Goal: Task Accomplishment & Management: Use online tool/utility

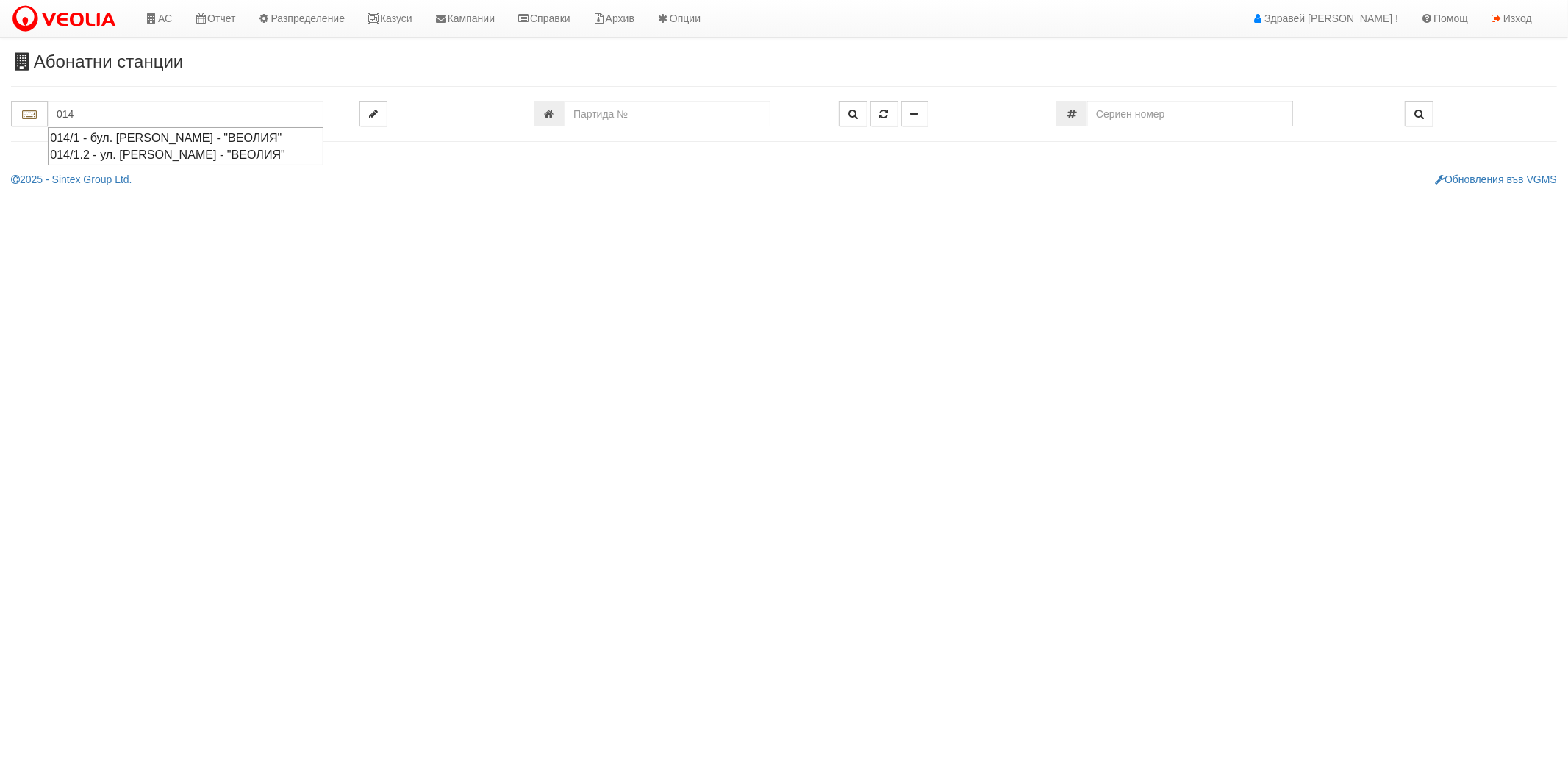
click at [128, 141] on div "014/1 - бул. [PERSON_NAME] - "ВЕОЛИЯ"" at bounding box center [185, 138] width 271 height 17
type input "014/1 - бул. [PERSON_NAME] - "ВЕОЛИЯ""
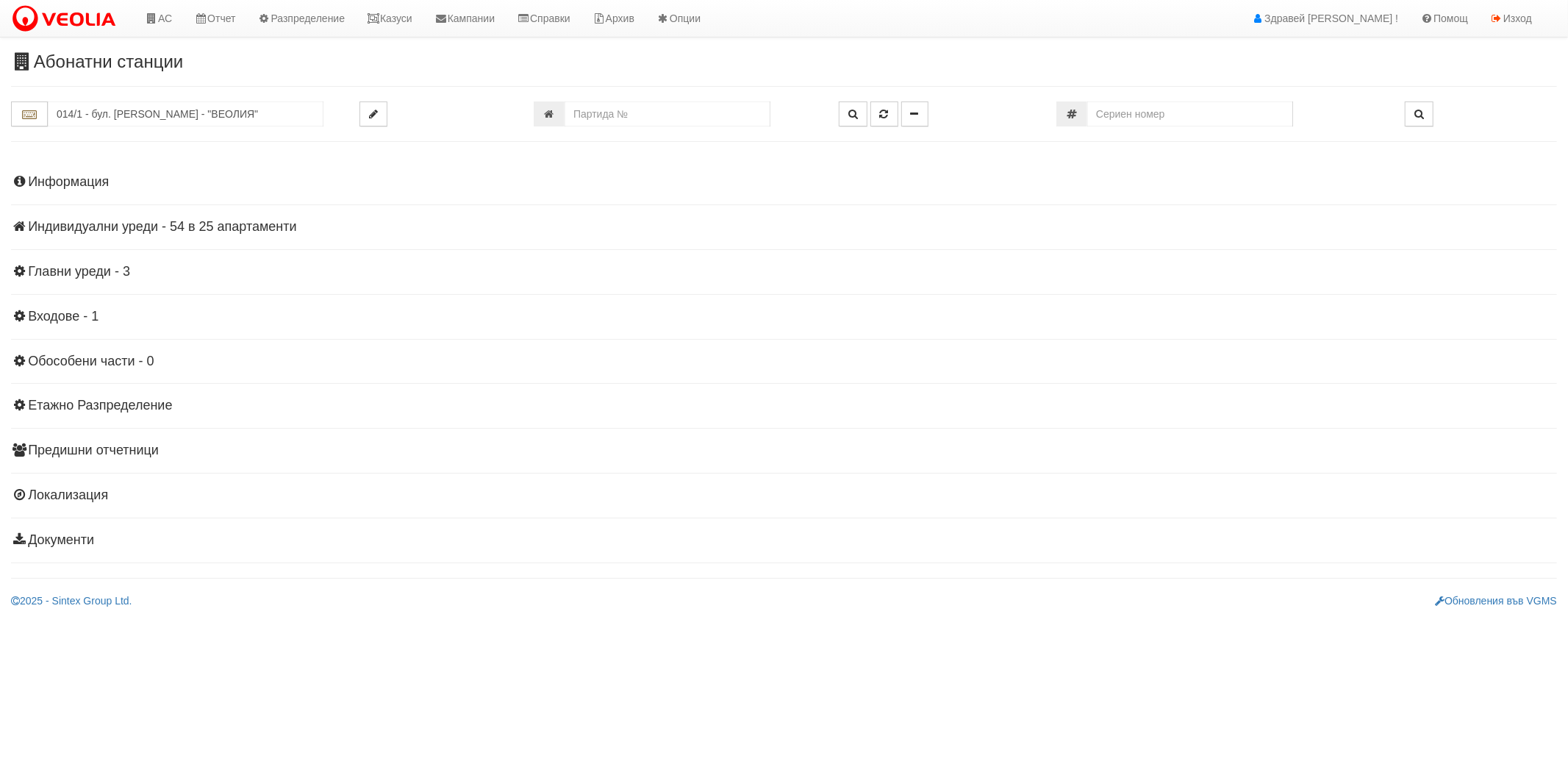
click at [134, 230] on h4 "Индивидуални уреди - 54 в 25 апартаменти" at bounding box center [784, 228] width 1546 height 15
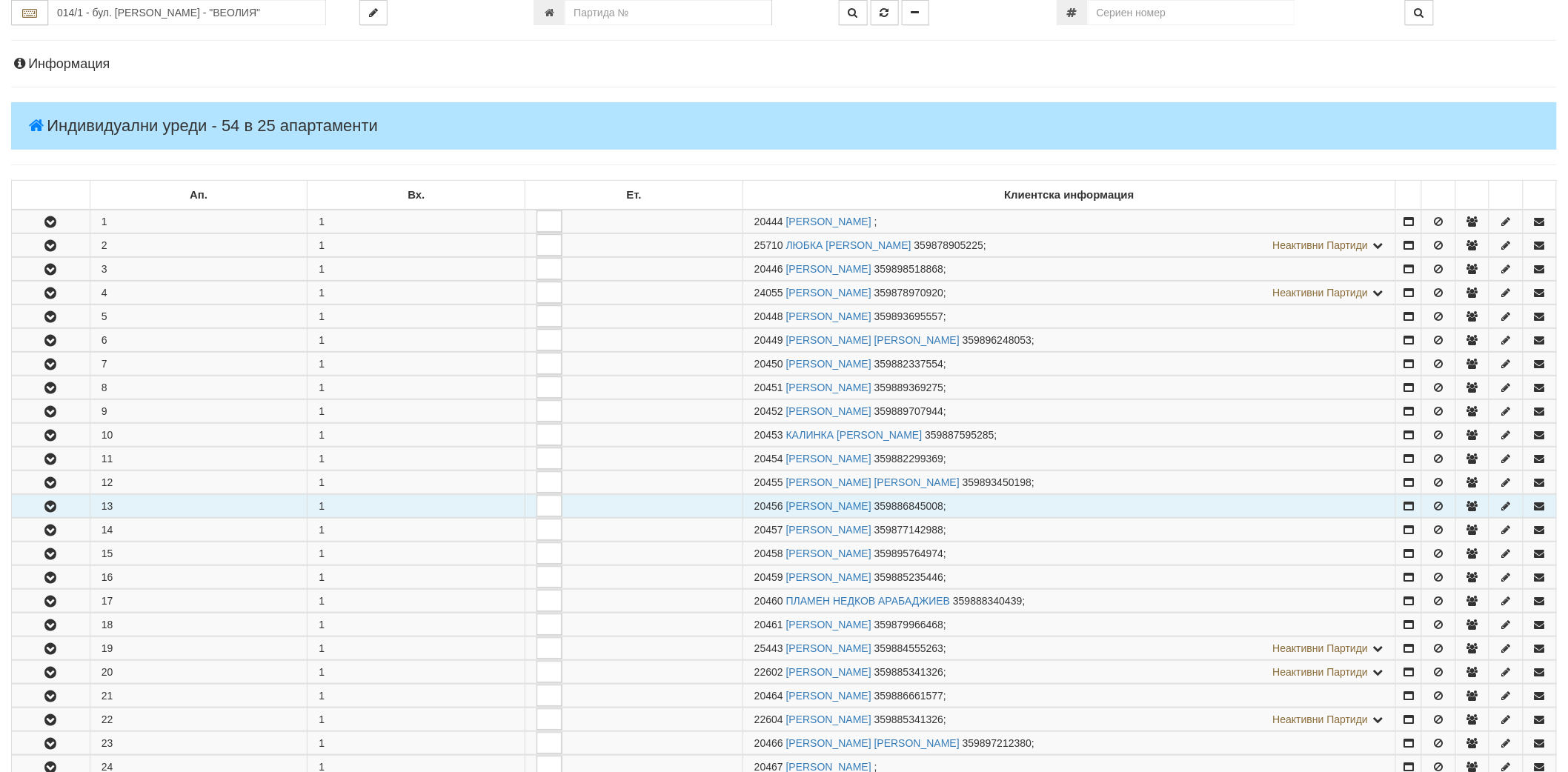
scroll to position [247, 0]
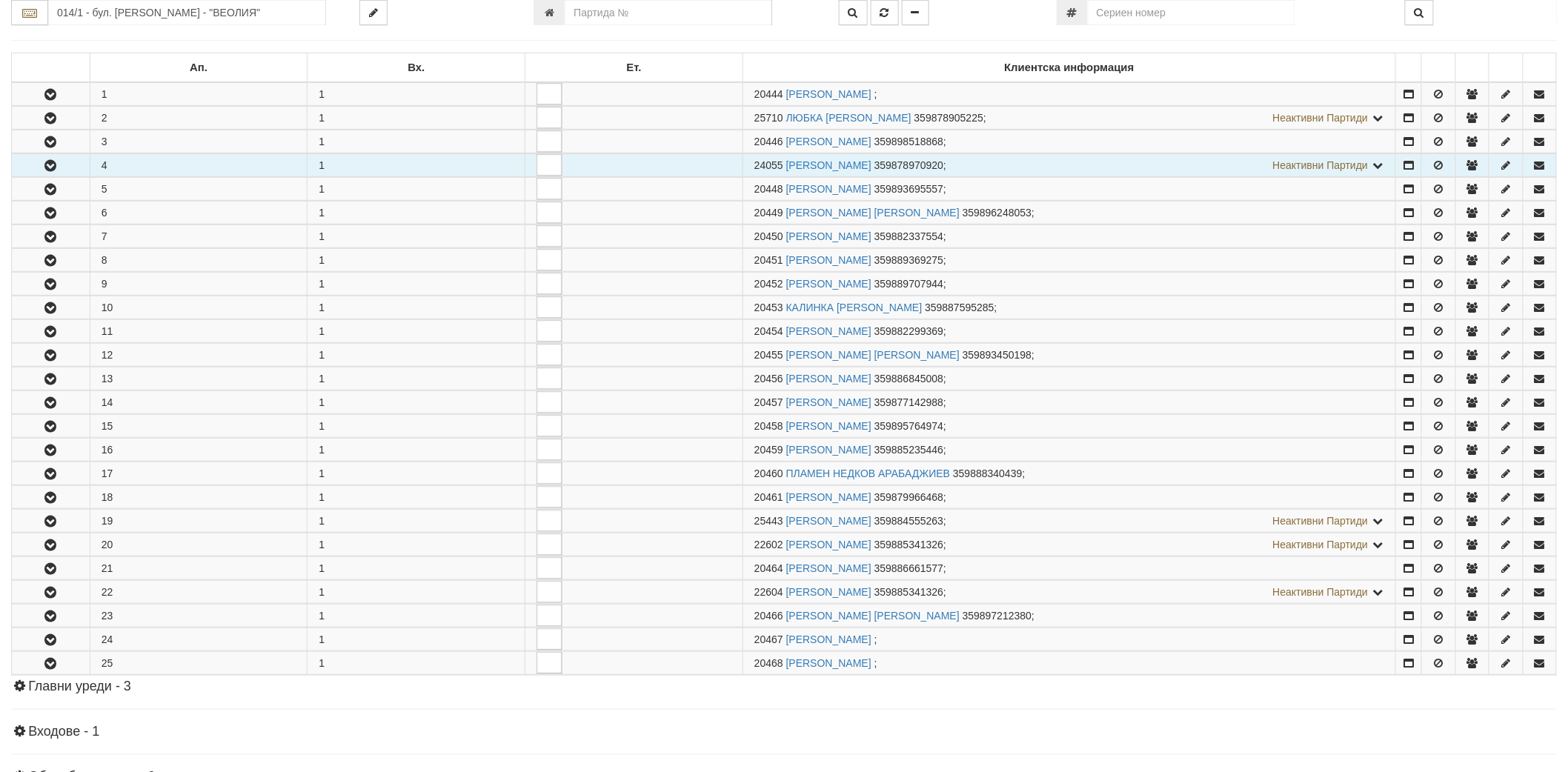
click at [49, 166] on icon "button" at bounding box center [50, 166] width 18 height 10
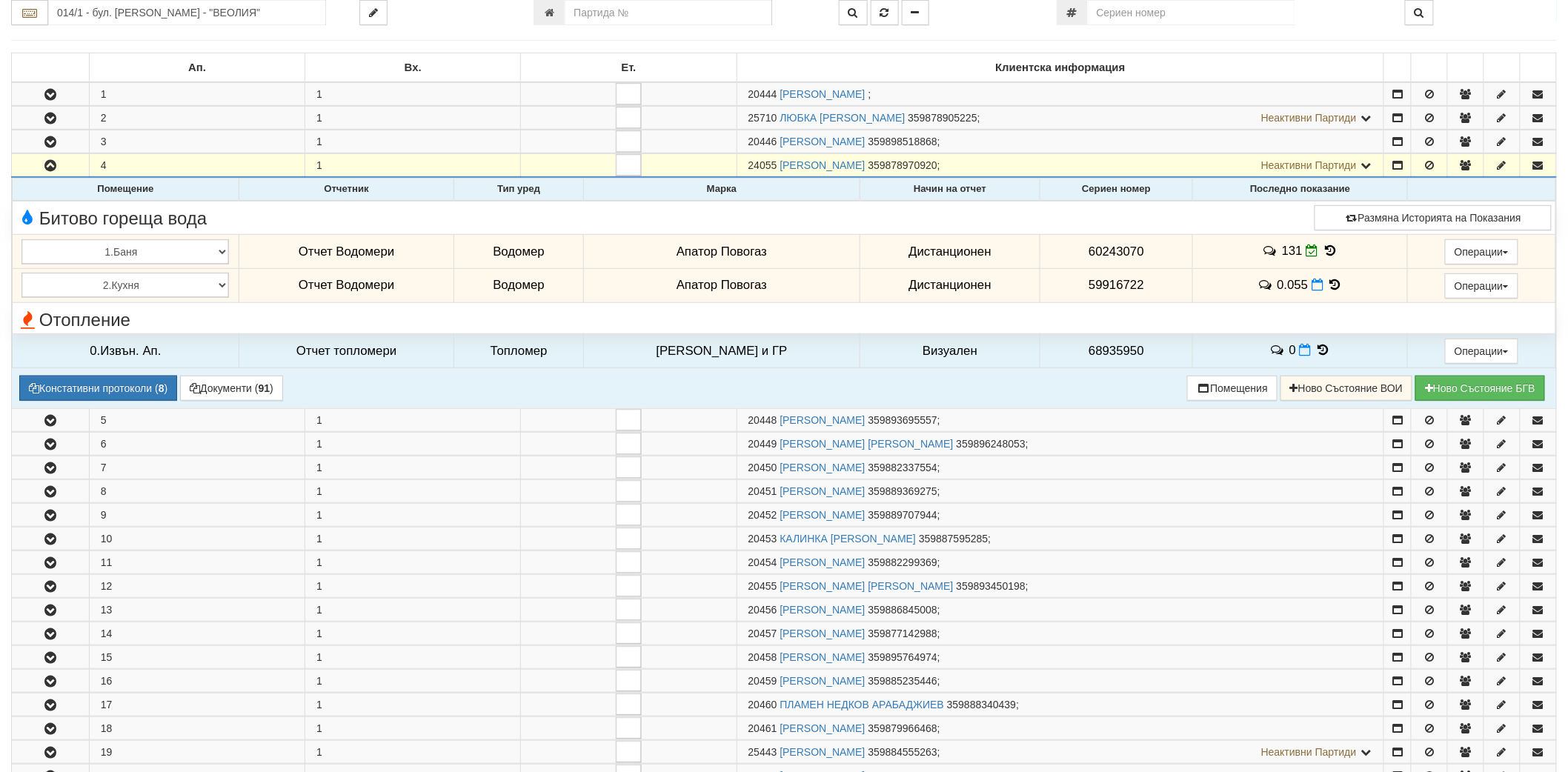
click at [1324, 247] on icon at bounding box center [1329, 250] width 16 height 12
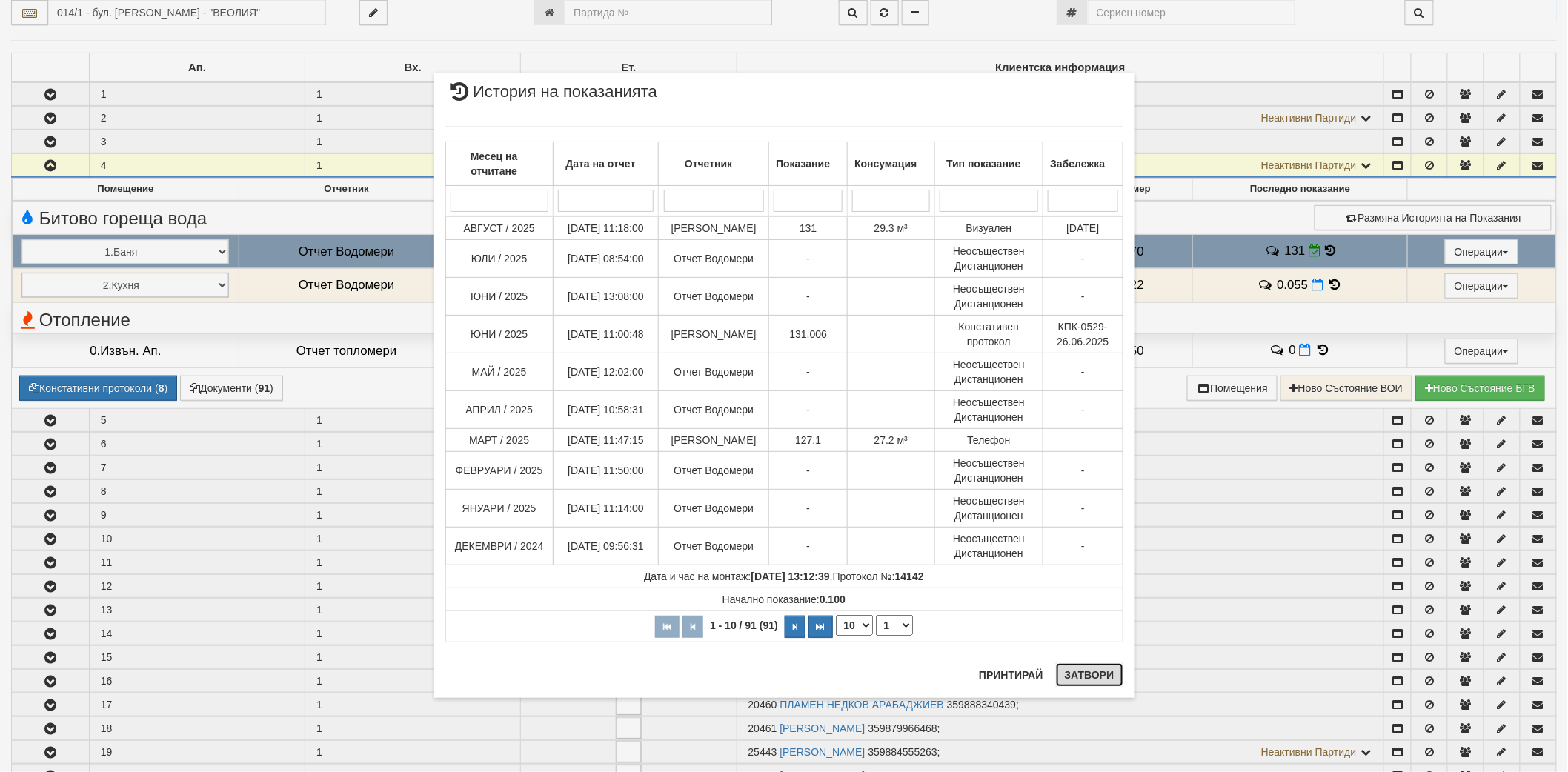
click at [1100, 672] on button "Затвори" at bounding box center [1089, 675] width 68 height 24
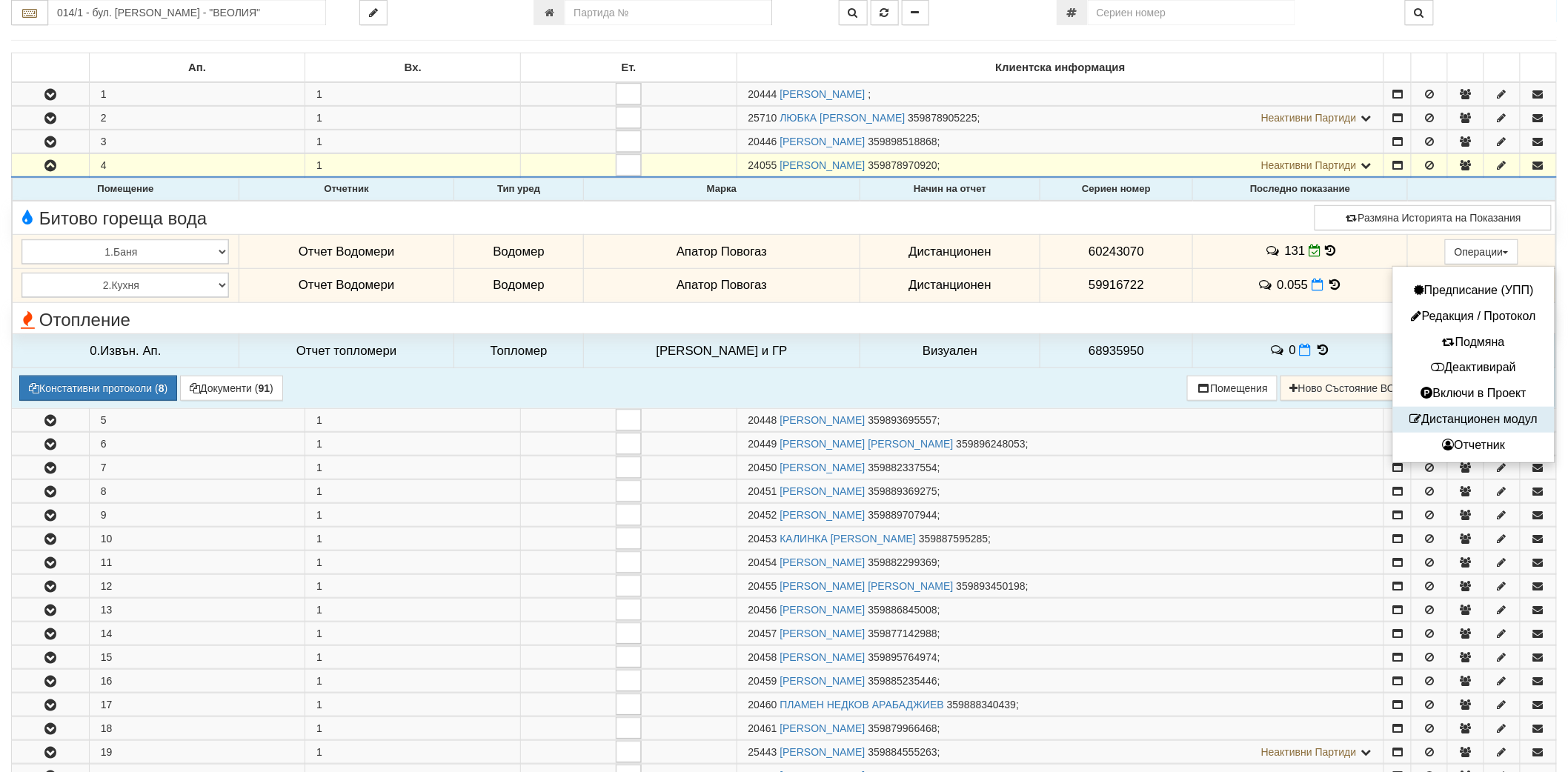
click at [1468, 423] on button "Дистанционен модул" at bounding box center [1474, 419] width 154 height 18
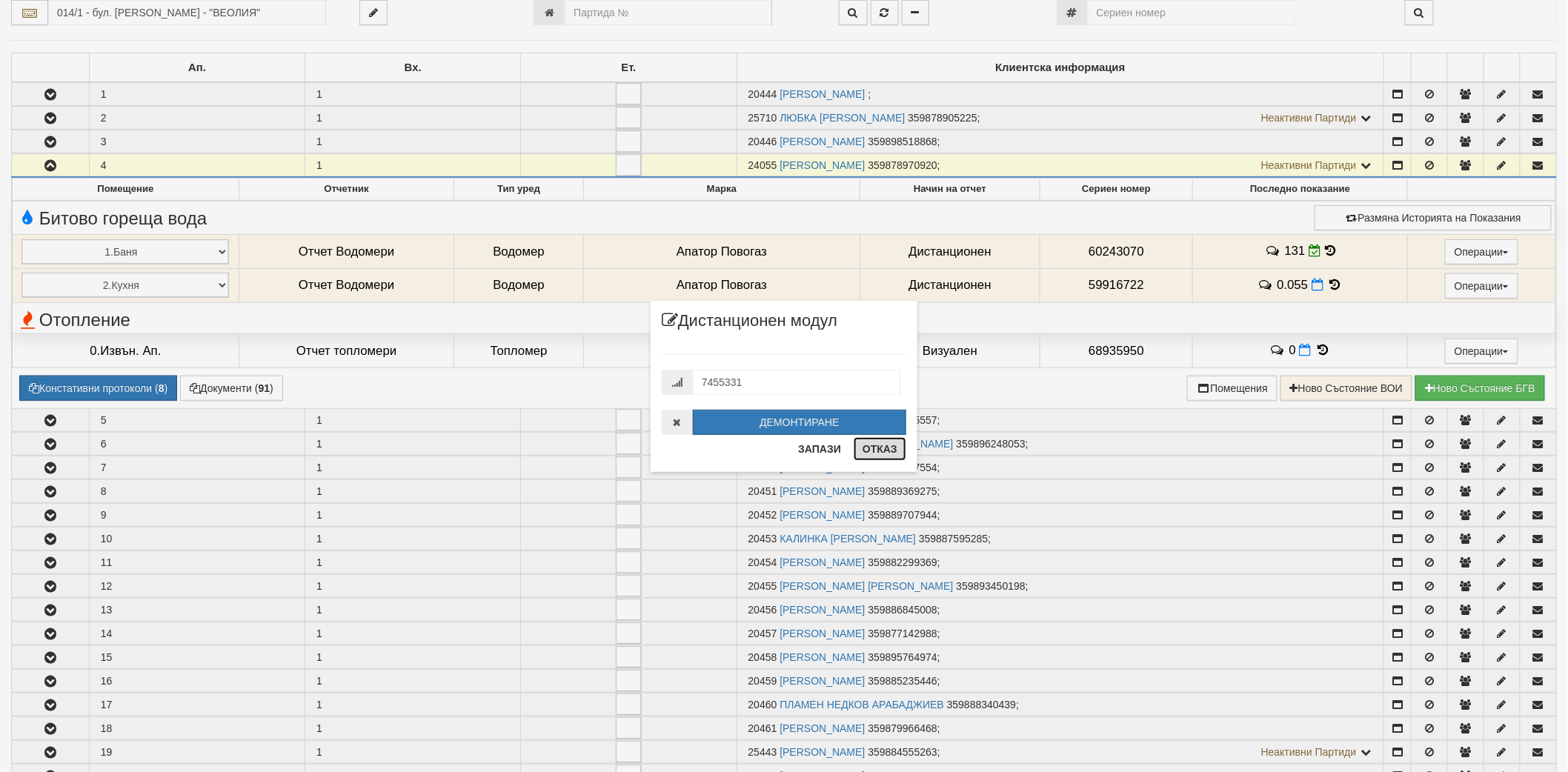
click at [896, 449] on button "Отказ" at bounding box center [879, 448] width 52 height 24
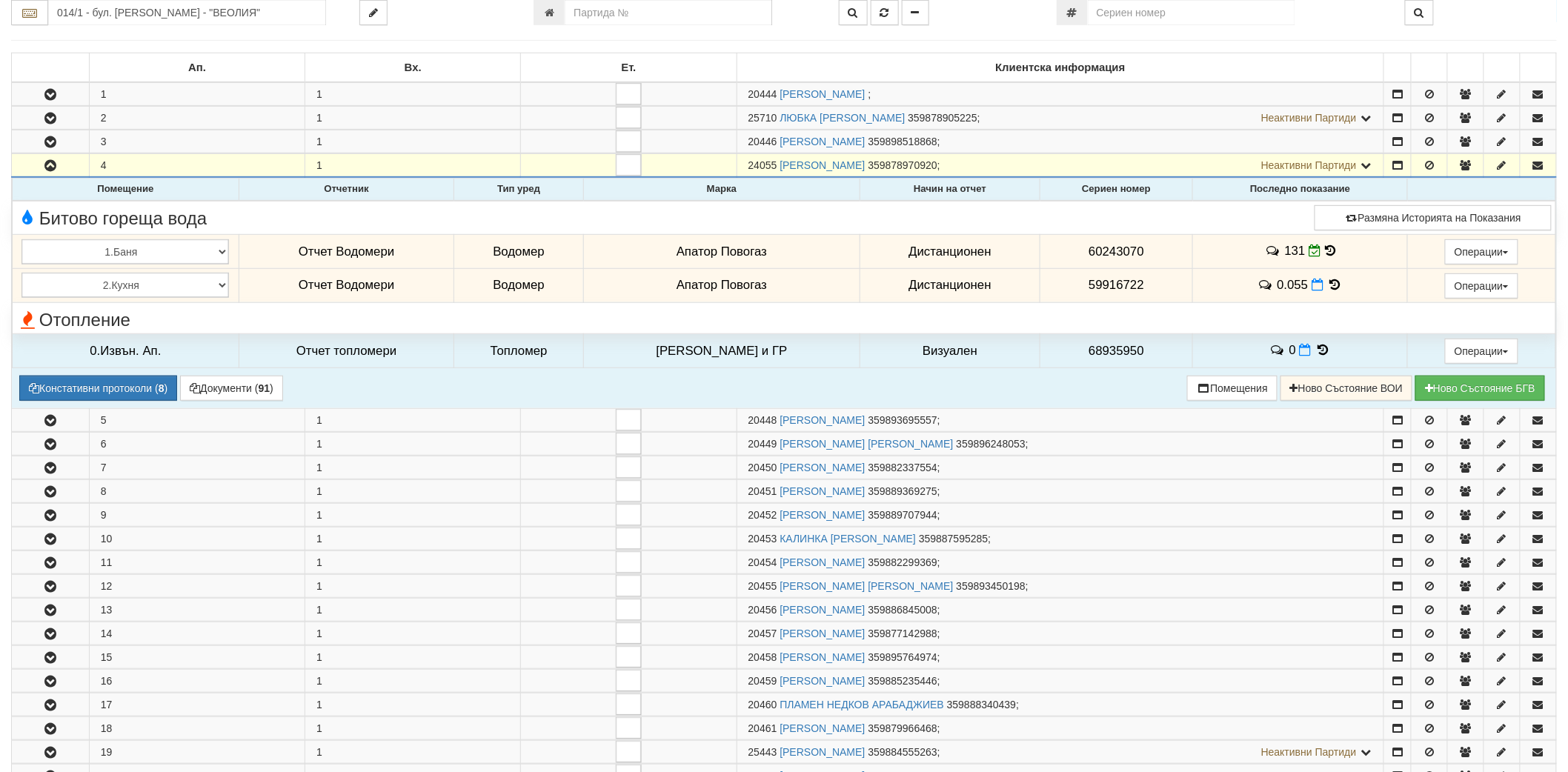
click at [1324, 249] on icon at bounding box center [1329, 250] width 10 height 12
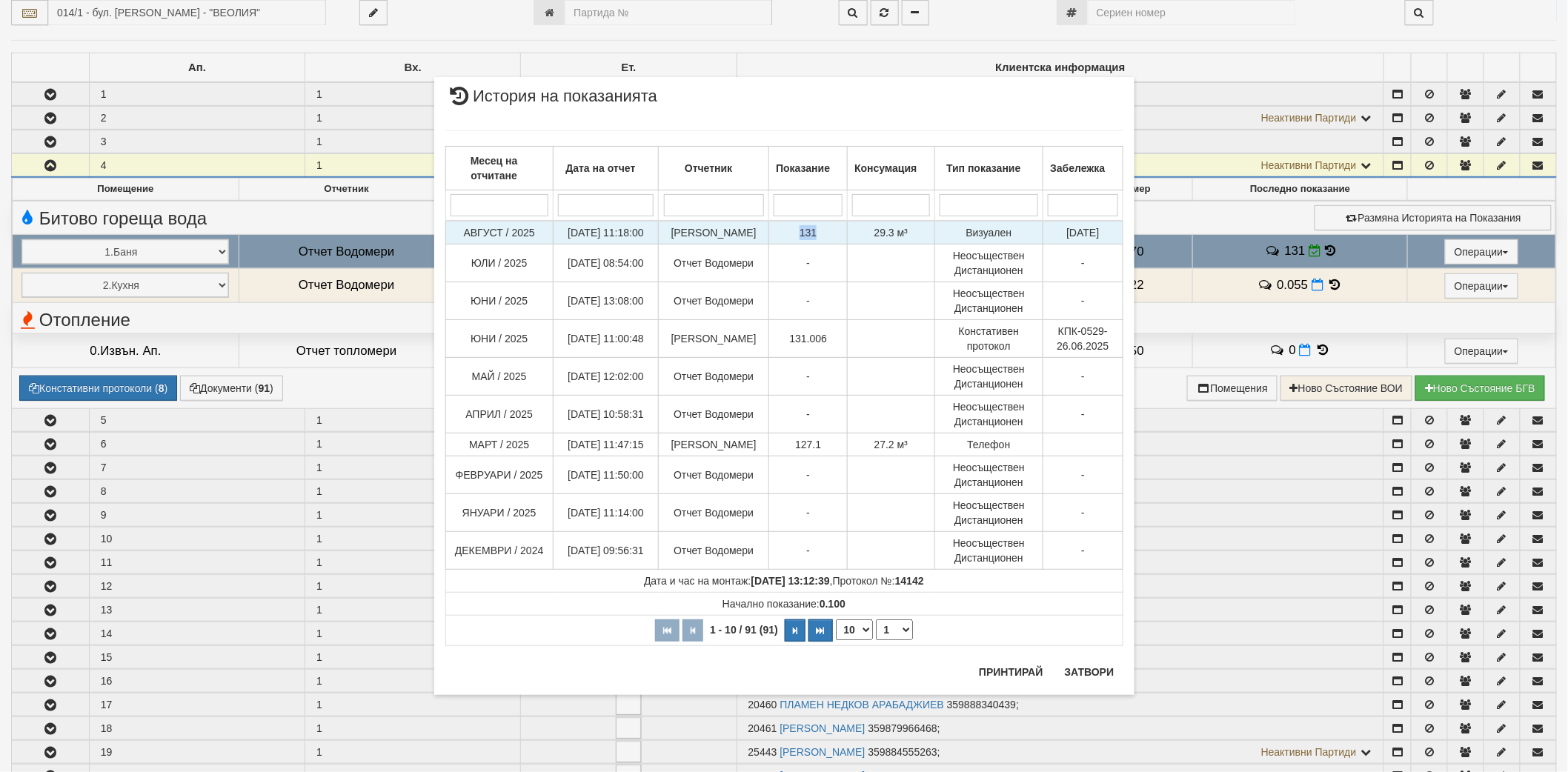
drag, startPoint x: 822, startPoint y: 232, endPoint x: 798, endPoint y: 228, distance: 24.3
click at [798, 228] on td "131" at bounding box center [808, 232] width 79 height 24
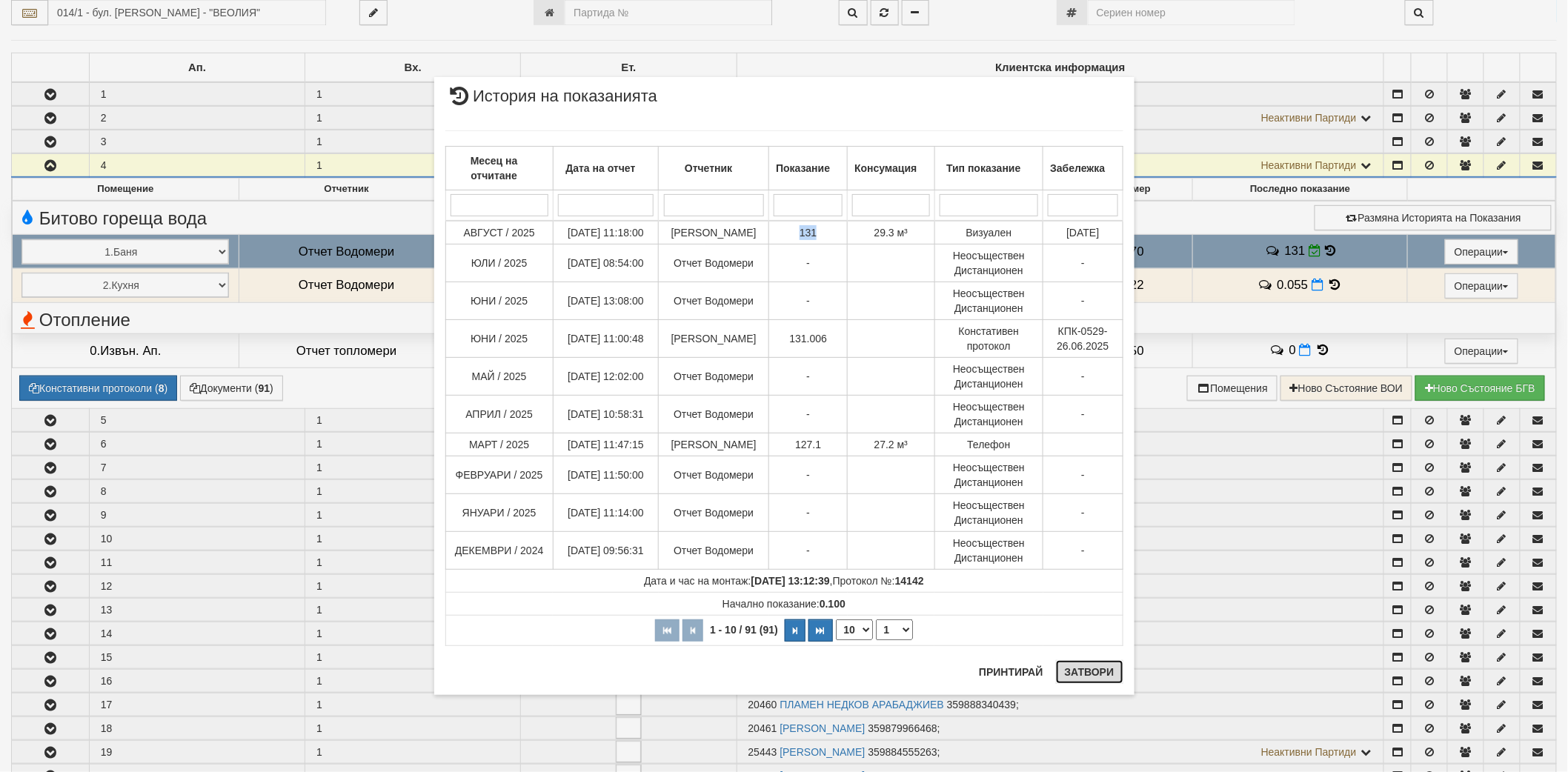
click at [1093, 676] on button "Затвори" at bounding box center [1089, 672] width 68 height 24
